Goal: Find specific page/section: Find specific page/section

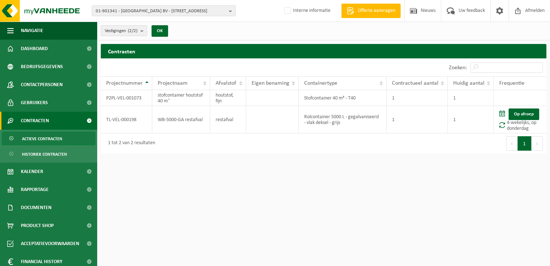
click at [185, 8] on span "01-901341 - VANACKERE PARKET BV - 8560 WEVELGEM, ROESELARESTRAAT 305" at bounding box center [161, 11] width 130 height 11
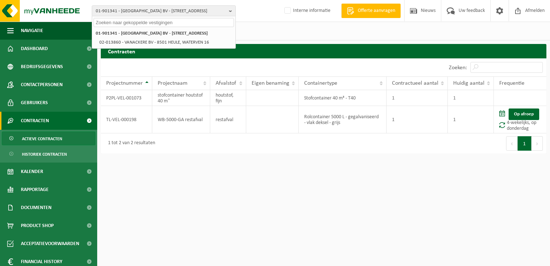
paste input "10-933488"
type input "10-933488"
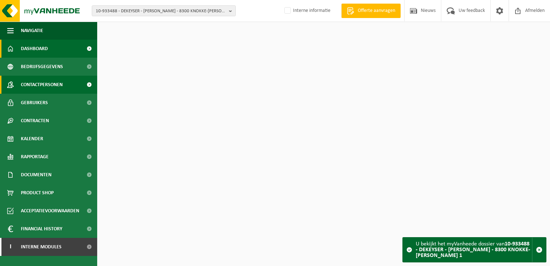
click at [50, 86] on span "Contactpersonen" at bounding box center [42, 85] width 42 height 18
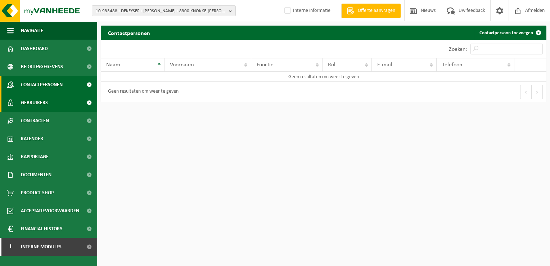
drag, startPoint x: 57, startPoint y: 102, endPoint x: 86, endPoint y: 102, distance: 29.2
click at [57, 102] on link "Gebruikers" at bounding box center [48, 103] width 97 height 18
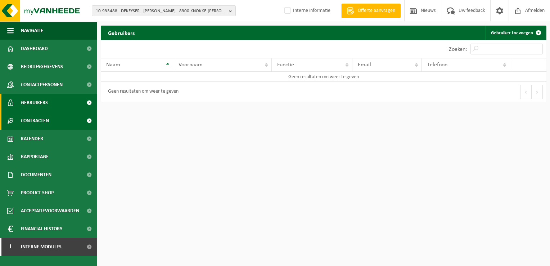
drag, startPoint x: 43, startPoint y: 122, endPoint x: 49, endPoint y: 121, distance: 6.4
click at [42, 123] on span "Contracten" at bounding box center [35, 121] width 28 height 18
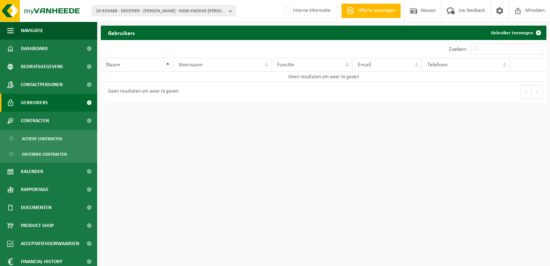
click at [228, 165] on html "10-933488 - DEKEYSER - JOHN LEE - 8300 KNOKKE-HEIST, KEITH HARRINGPLEIN 1 01-00…" at bounding box center [275, 133] width 550 height 266
click at [133, 5] on div "10-933488 - DEKEYSER - JOHN LEE - 8300 KNOKKE-HEIST, KEITH HARRINGPLEIN 1 01-00…" at bounding box center [275, 11] width 550 height 22
click at [133, 9] on span "10-933488 - DEKEYSER - [PERSON_NAME] - 8300 KNOKKE-[PERSON_NAME] 1" at bounding box center [161, 11] width 130 height 11
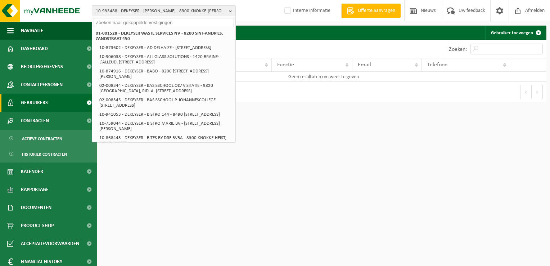
paste input "10-933537"
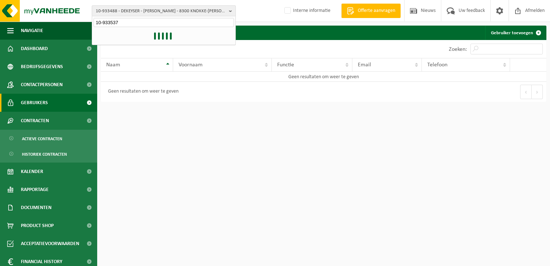
type input "10-933537"
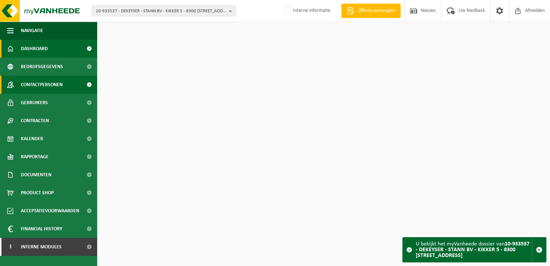
click at [27, 78] on span "Contactpersonen" at bounding box center [42, 85] width 42 height 18
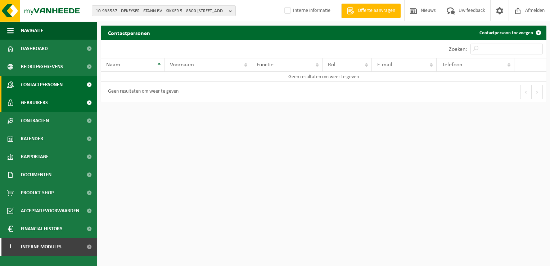
click at [44, 104] on span "Gebruikers" at bounding box center [34, 103] width 27 height 18
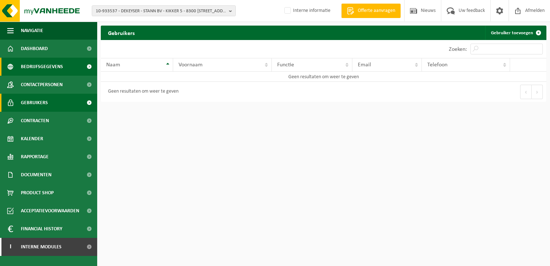
click at [47, 71] on span "Bedrijfsgegevens" at bounding box center [42, 67] width 42 height 18
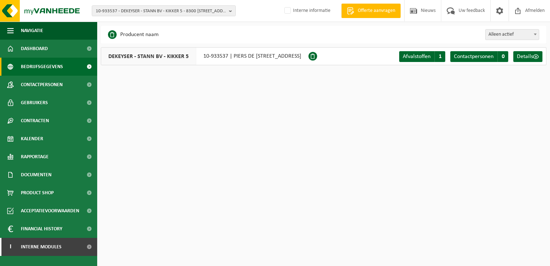
drag, startPoint x: 249, startPoint y: 176, endPoint x: 245, endPoint y: 177, distance: 4.4
click at [249, 176] on html "10-933537 - DEKEYSER - STANN BV - KIKKER 5 - 8300 [STREET_ADDRESS] 01-001528 - …" at bounding box center [275, 133] width 550 height 266
click at [246, 225] on html "10-933537 - DEKEYSER - STANN BV - KIKKER 5 - 8300 [STREET_ADDRESS] 01-001528 - …" at bounding box center [275, 133] width 550 height 266
drag, startPoint x: 236, startPoint y: 160, endPoint x: 444, endPoint y: 4, distance: 259.6
click at [242, 155] on html "10-933537 - DEKEYSER - STANN BV - KIKKER 5 - 8300 [STREET_ADDRESS] 01-001528 - …" at bounding box center [275, 133] width 550 height 266
